Goal: Information Seeking & Learning: Check status

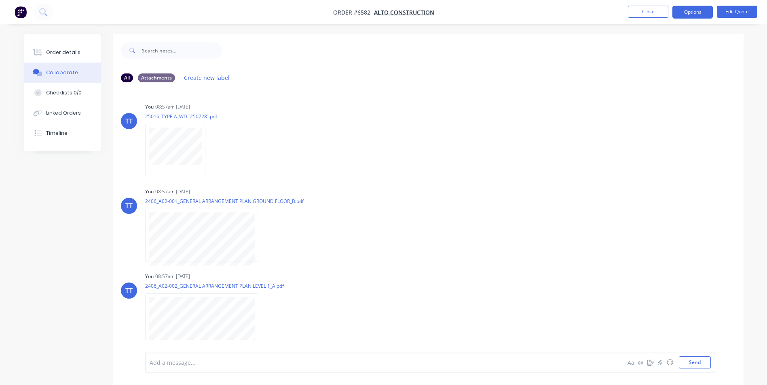
scroll to position [12, 0]
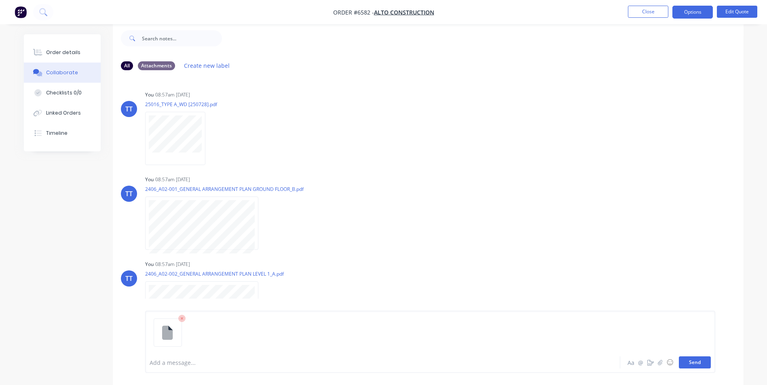
click at [694, 362] on button "Send" at bounding box center [694, 363] width 32 height 12
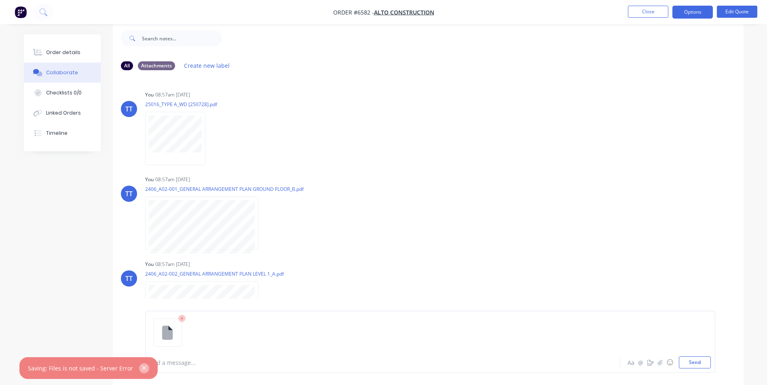
click at [141, 366] on icon "button" at bounding box center [143, 368] width 5 height 7
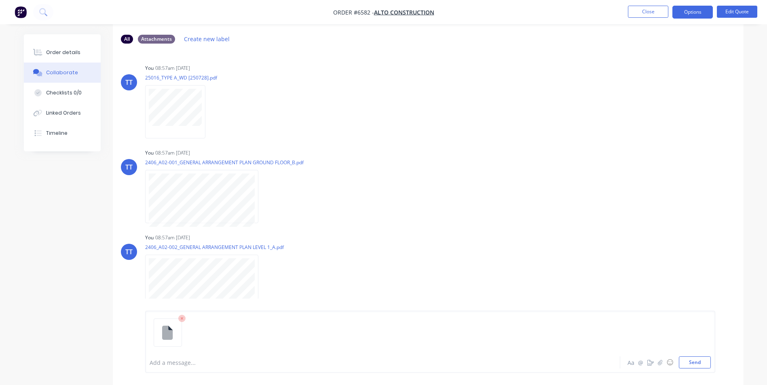
scroll to position [53, 0]
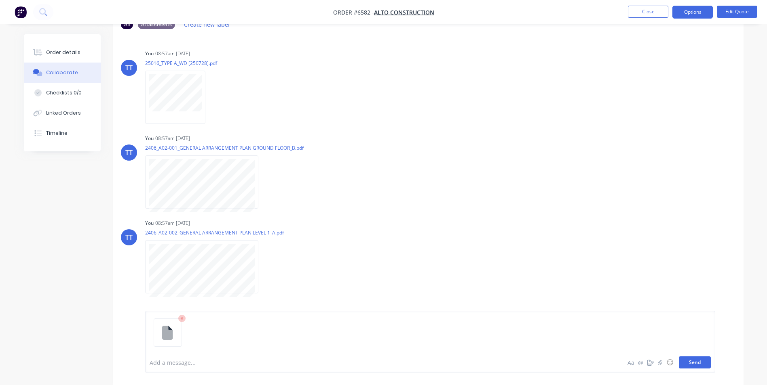
click at [694, 362] on button "Send" at bounding box center [694, 363] width 32 height 12
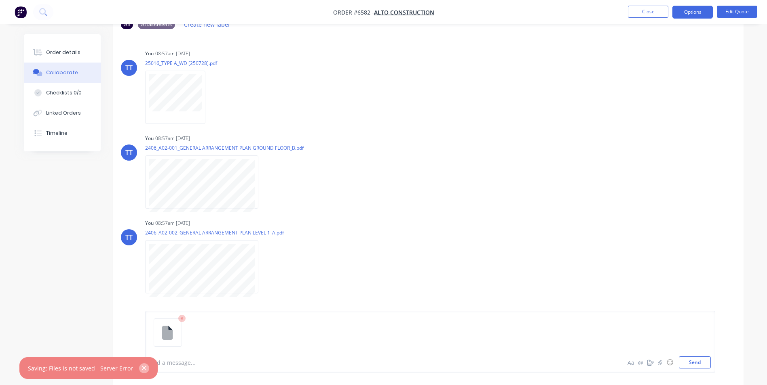
click at [143, 367] on button "button" at bounding box center [144, 369] width 10 height 10
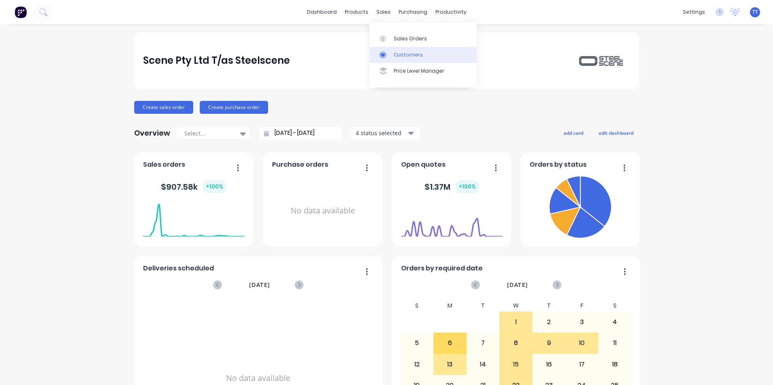
click at [402, 55] on div "Customers" at bounding box center [408, 54] width 29 height 7
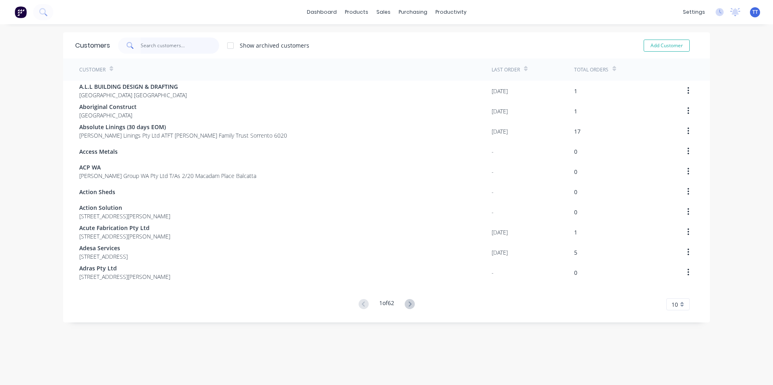
click at [163, 44] on input "text" at bounding box center [180, 46] width 79 height 16
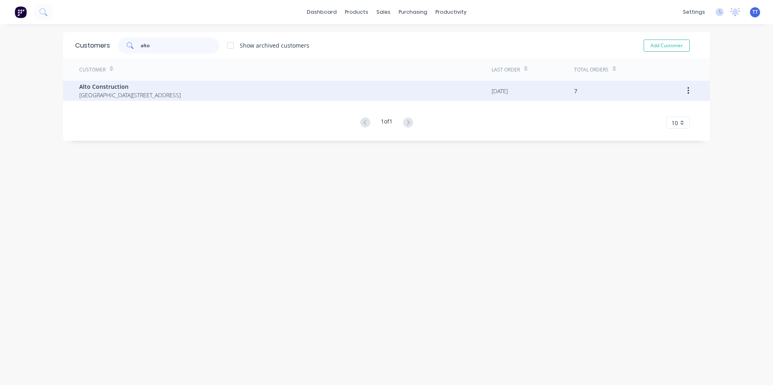
type input "alto"
click at [122, 96] on span "[GEOGRAPHIC_DATA][STREET_ADDRESS]" at bounding box center [129, 95] width 101 height 8
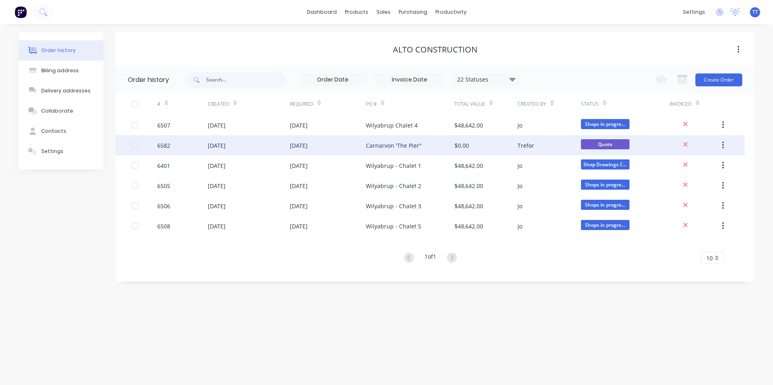
click at [352, 151] on div "25 Sep 2025" at bounding box center [328, 145] width 76 height 20
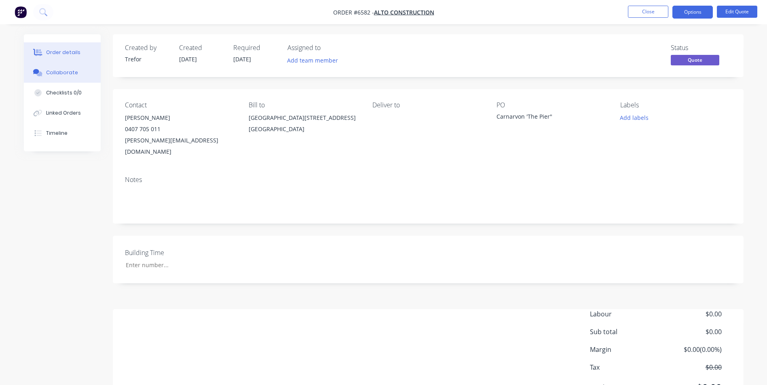
click at [60, 72] on div "Collaborate" at bounding box center [62, 72] width 32 height 7
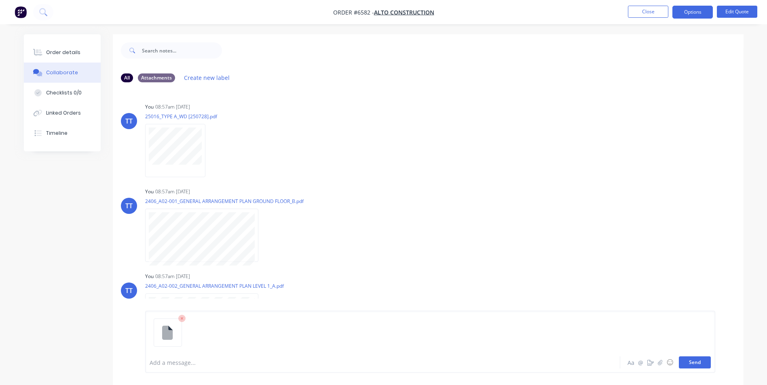
click at [695, 362] on button "Send" at bounding box center [694, 363] width 32 height 12
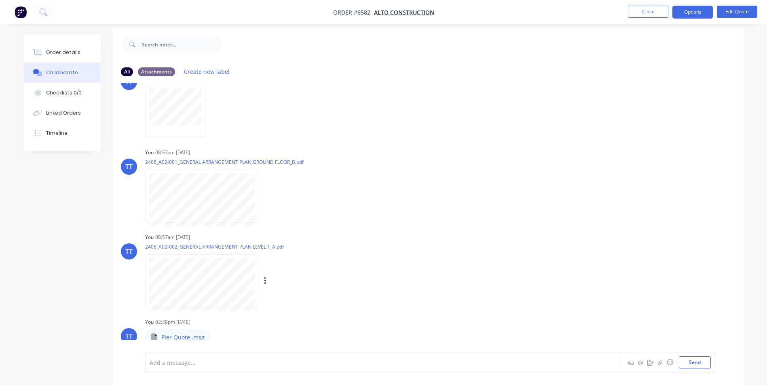
scroll to position [12, 0]
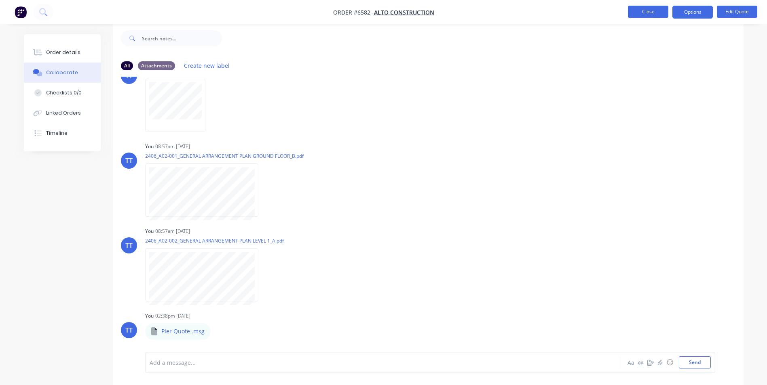
click at [651, 12] on button "Close" at bounding box center [648, 12] width 40 height 12
